Goal: Task Accomplishment & Management: Complete application form

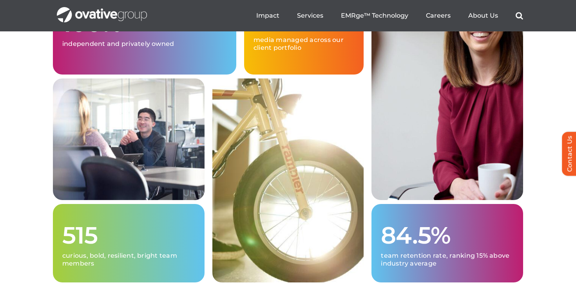
scroll to position [1824, 0]
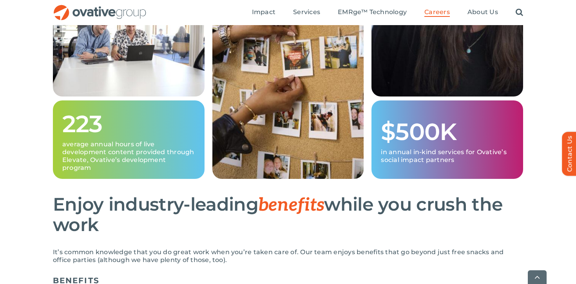
scroll to position [411, 0]
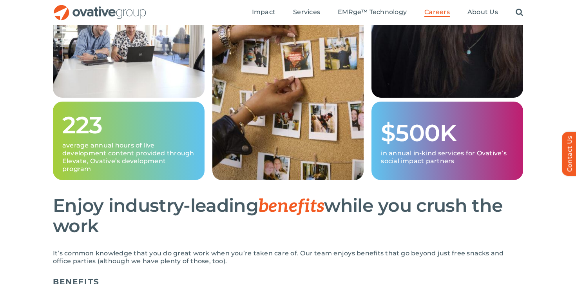
click at [131, 152] on p "average annual hours of live development content provided through Elevate, Ovat…" at bounding box center [128, 157] width 133 height 31
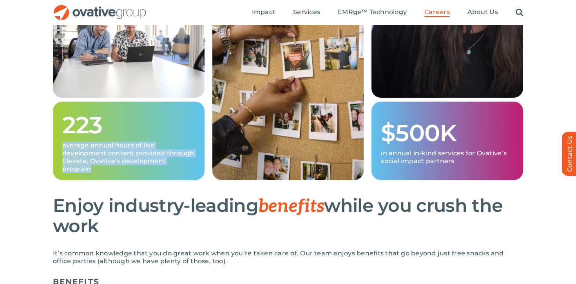
click at [131, 152] on p "average annual hours of live development content provided through Elevate, Ovat…" at bounding box center [128, 157] width 133 height 31
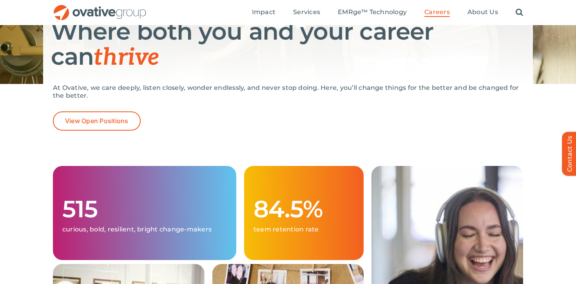
scroll to position [120, 0]
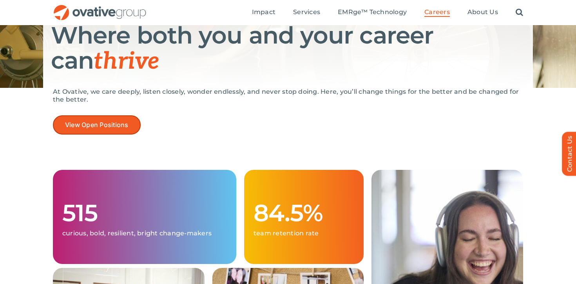
click at [105, 129] on link "View Open Positions" at bounding box center [97, 124] width 88 height 19
